Goal: Information Seeking & Learning: Check status

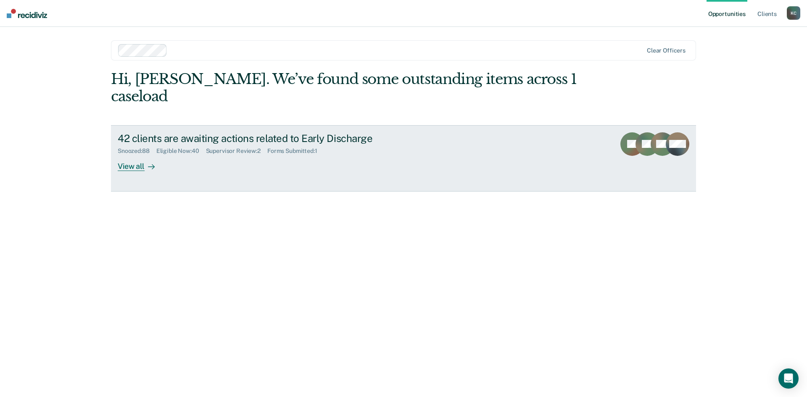
click at [143, 155] on div "View all" at bounding box center [141, 163] width 47 height 16
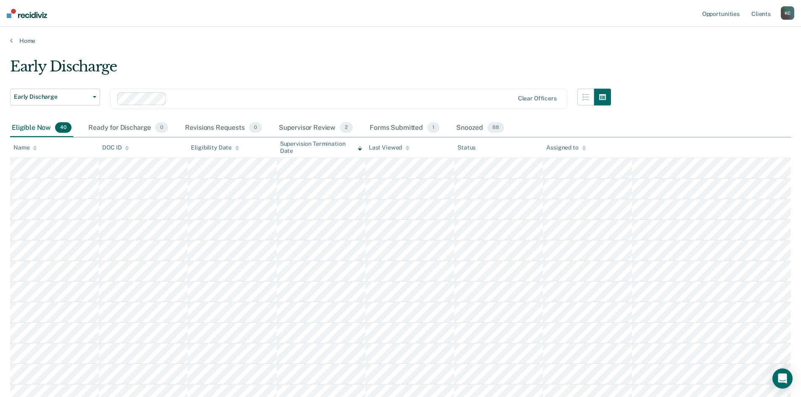
click at [235, 150] on icon at bounding box center [237, 148] width 4 height 5
click at [360, 150] on icon at bounding box center [360, 149] width 4 height 2
click at [34, 148] on icon at bounding box center [35, 148] width 4 height 5
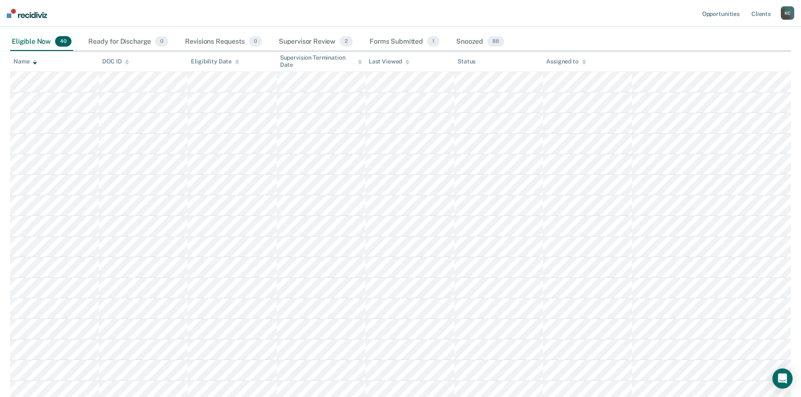
scroll to position [84, 0]
click at [491, 45] on span "88" at bounding box center [495, 43] width 17 height 11
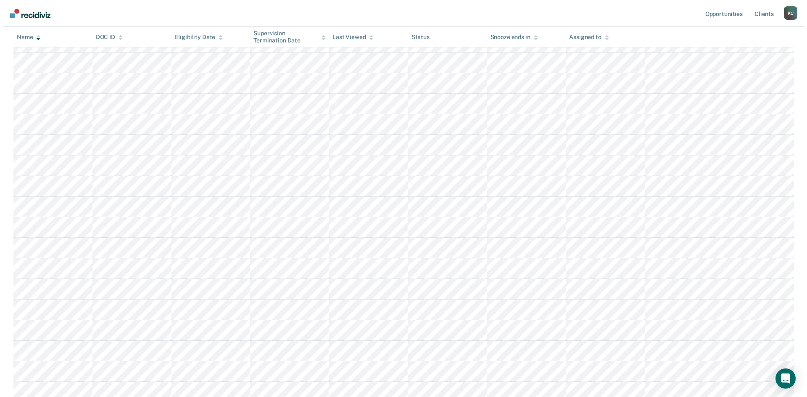
scroll to position [0, 0]
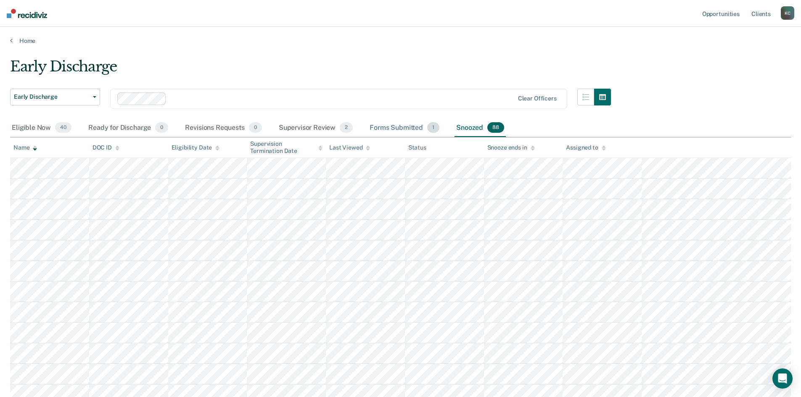
click at [384, 130] on div "Forms Submitted 1" at bounding box center [404, 128] width 73 height 19
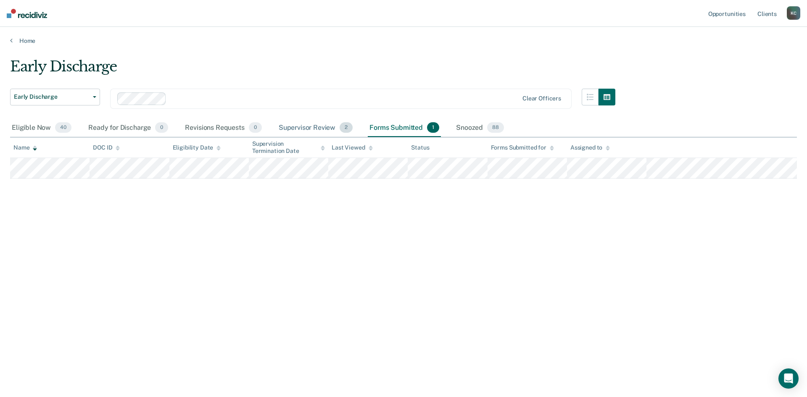
click at [316, 127] on div "Supervisor Review 2" at bounding box center [316, 128] width 78 height 19
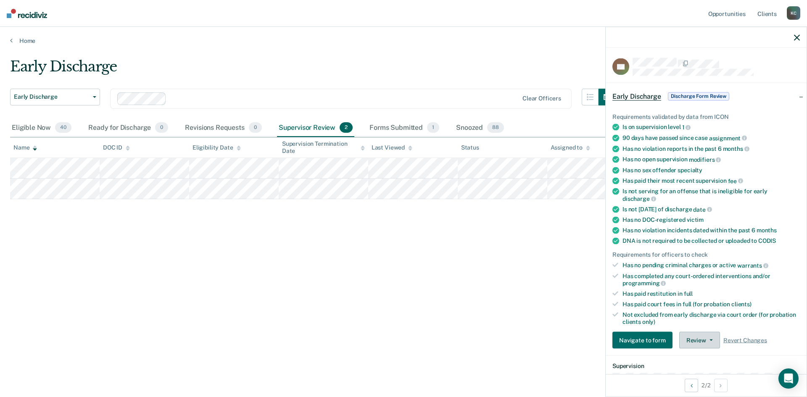
click at [700, 340] on button "Review" at bounding box center [700, 340] width 41 height 17
click at [354, 250] on div "Early Discharge Early Discharge Early Discharge Clear officers Eligible Now 40 …" at bounding box center [403, 196] width 787 height 276
